Goal: Task Accomplishment & Management: Manage account settings

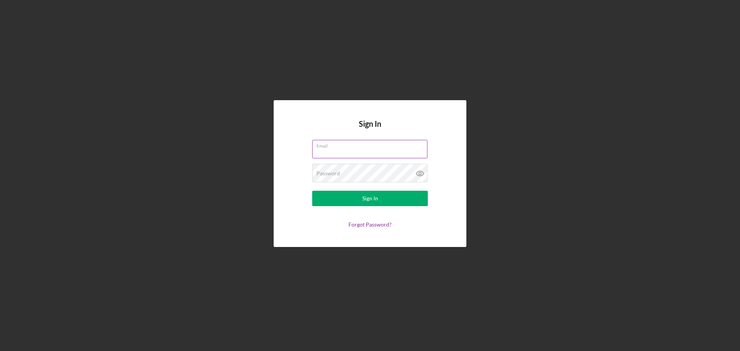
click at [333, 150] on input "Email" at bounding box center [369, 149] width 115 height 19
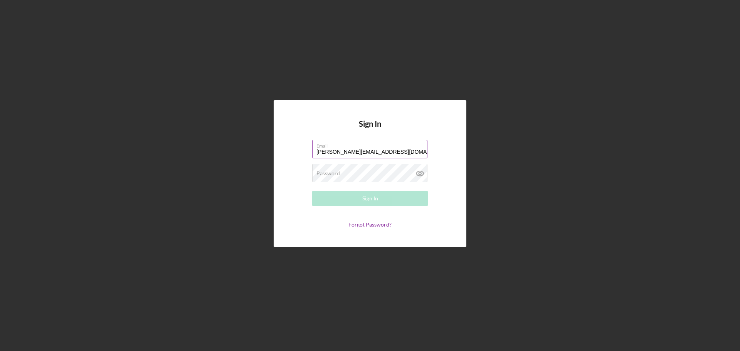
type input "[PERSON_NAME][EMAIL_ADDRESS][DOMAIN_NAME]"
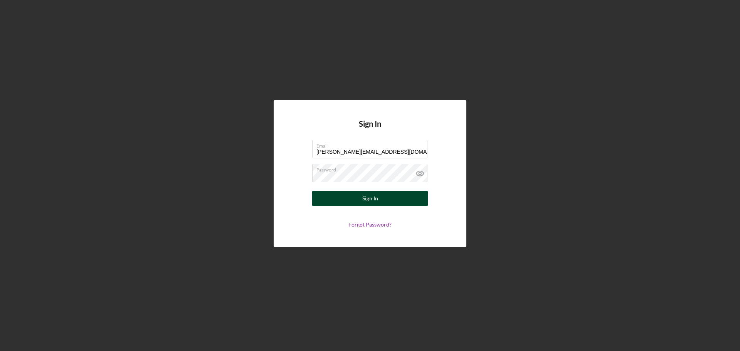
click at [378, 197] on button "Sign In" at bounding box center [370, 198] width 116 height 15
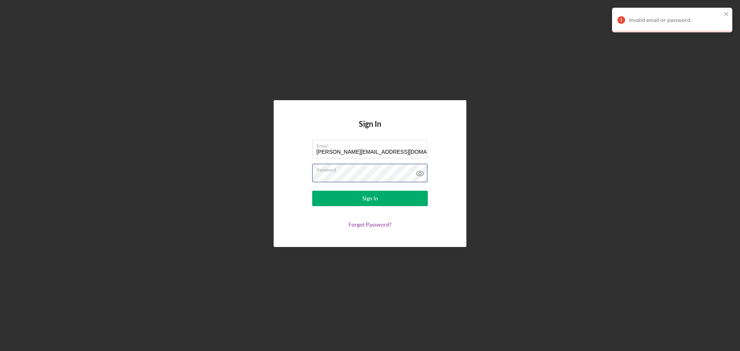
click at [295, 176] on form "Email [PERSON_NAME][EMAIL_ADDRESS][DOMAIN_NAME] Password Sign In Forgot Passwor…" at bounding box center [370, 184] width 154 height 88
click at [373, 200] on div "Sign In" at bounding box center [370, 198] width 16 height 15
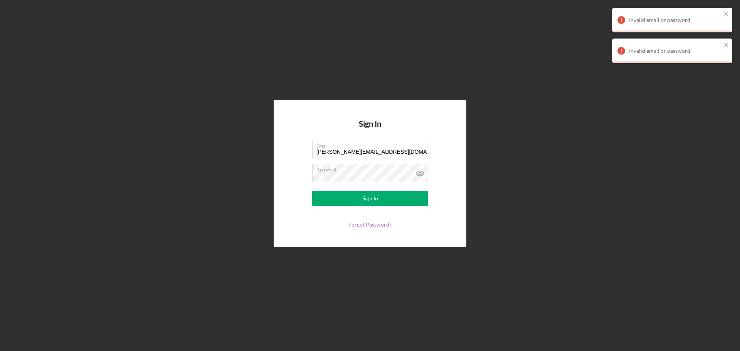
click at [372, 225] on link "Forgot Password?" at bounding box center [370, 224] width 43 height 7
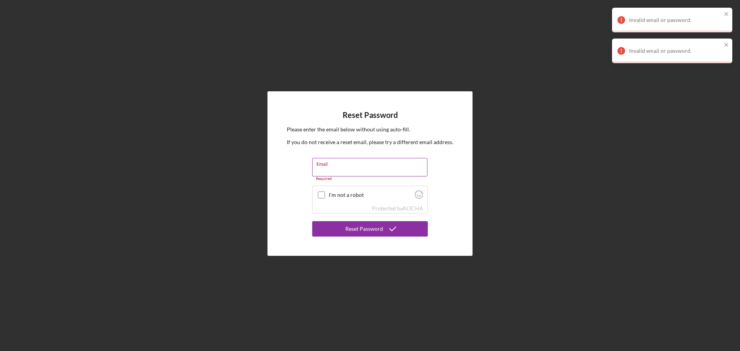
click at [360, 167] on label "Email" at bounding box center [372, 162] width 111 height 8
click at [360, 167] on input "Email" at bounding box center [369, 167] width 115 height 19
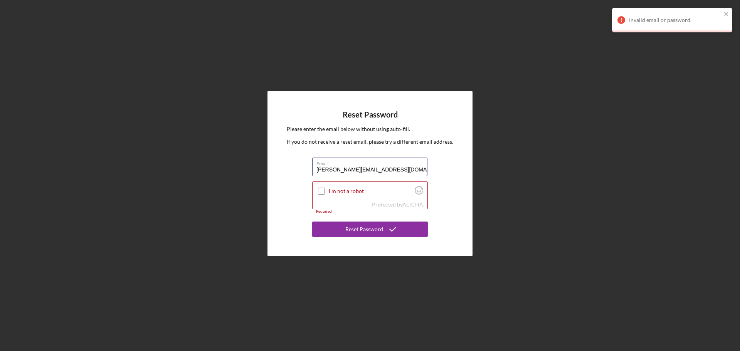
type input "[PERSON_NAME][EMAIL_ADDRESS][DOMAIN_NAME]"
click at [324, 193] on input "I'm not a robot" at bounding box center [321, 191] width 7 height 7
checkbox input "true"
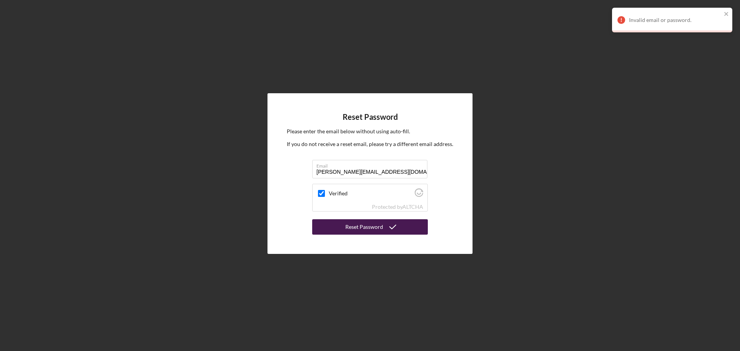
drag, startPoint x: 371, startPoint y: 228, endPoint x: 610, endPoint y: 202, distance: 240.1
click at [371, 228] on div "Reset Password" at bounding box center [365, 226] width 38 height 15
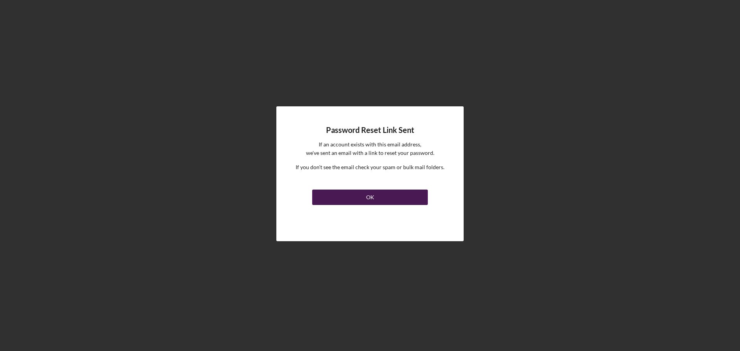
click at [376, 197] on button "OK" at bounding box center [370, 197] width 116 height 15
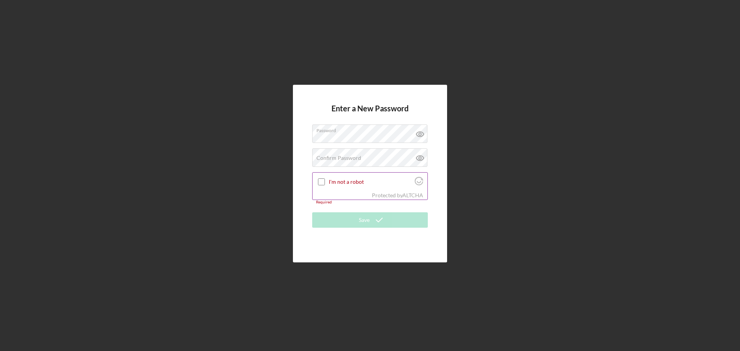
click at [353, 199] on div "Protected by [PERSON_NAME]" at bounding box center [370, 195] width 115 height 8
click at [330, 152] on div "Confirm Password Passwords do not match." at bounding box center [370, 157] width 116 height 19
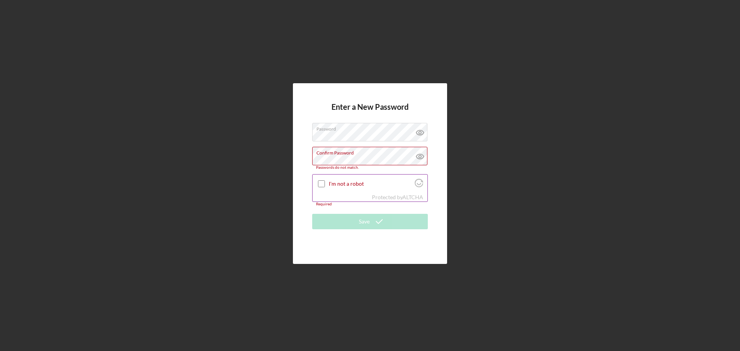
click at [321, 181] on input "I'm not a robot" at bounding box center [321, 183] width 7 height 7
checkbox input "true"
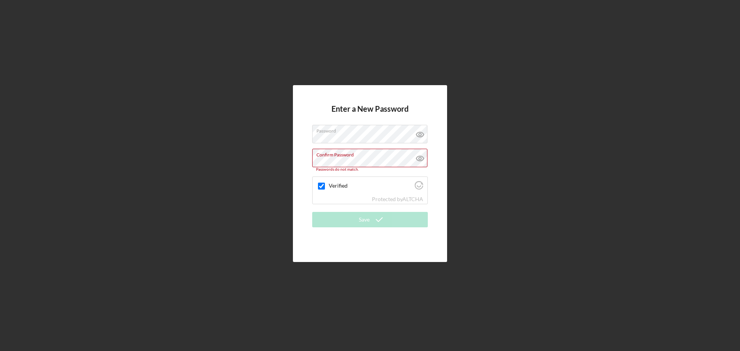
click at [287, 158] on div "Enter a New Password Password Confirm Password Passwords do not match. Verified…" at bounding box center [370, 173] width 733 height 347
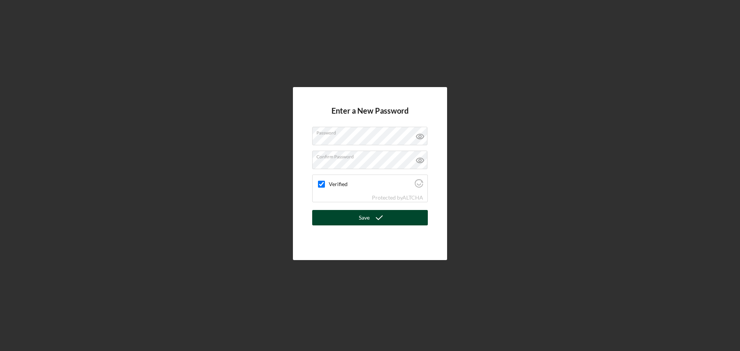
click at [366, 217] on div "Save" at bounding box center [364, 217] width 11 height 15
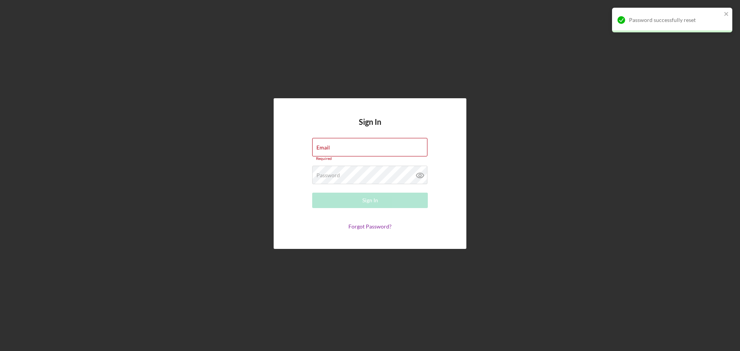
type input "[PERSON_NAME][EMAIL_ADDRESS][DOMAIN_NAME]"
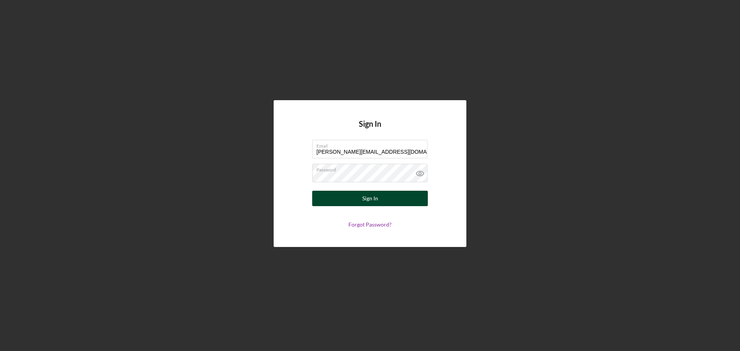
click at [382, 197] on button "Sign In" at bounding box center [370, 198] width 116 height 15
